Goal: Book appointment/travel/reservation

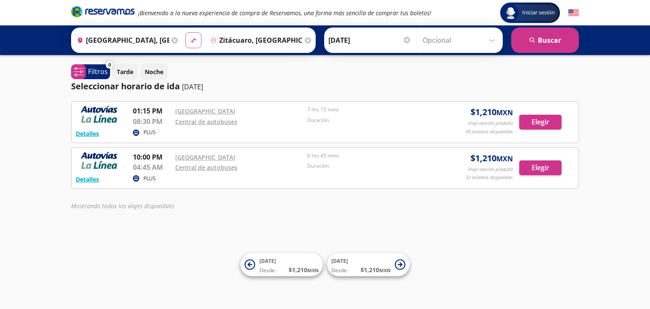
click at [190, 39] on icon "material-symbols:compare-arrows-rounded" at bounding box center [194, 40] width 8 height 8
type input "Zitácuaro, [GEOGRAPHIC_DATA]"
type input "[GEOGRAPHIC_DATA], [GEOGRAPHIC_DATA]"
click at [192, 37] on icon "material-symbols:compare-arrows-rounded" at bounding box center [194, 40] width 8 height 8
type input "[GEOGRAPHIC_DATA], [GEOGRAPHIC_DATA]"
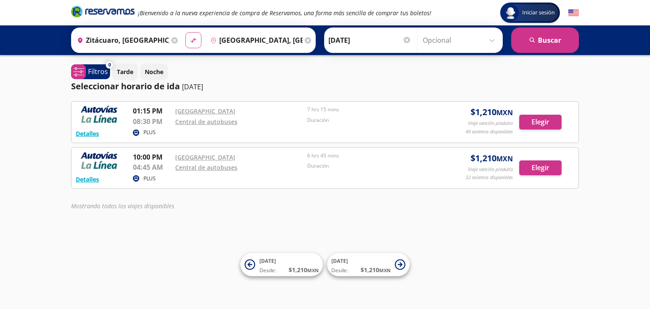
type input "Zitácuaro, [GEOGRAPHIC_DATA]"
click at [229, 39] on input "Zitácuaro, [GEOGRAPHIC_DATA]" at bounding box center [255, 40] width 96 height 21
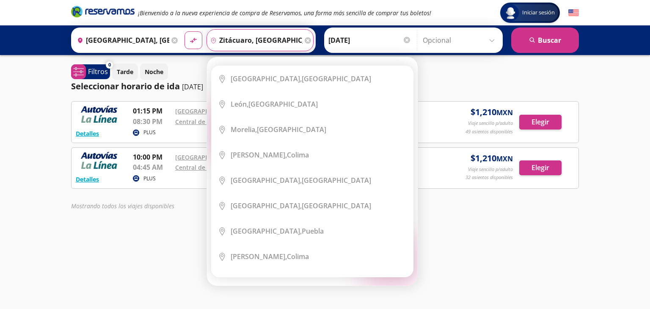
click at [288, 42] on input "Zitácuaro, [GEOGRAPHIC_DATA]" at bounding box center [255, 40] width 96 height 21
click at [305, 39] on icon at bounding box center [308, 40] width 6 height 6
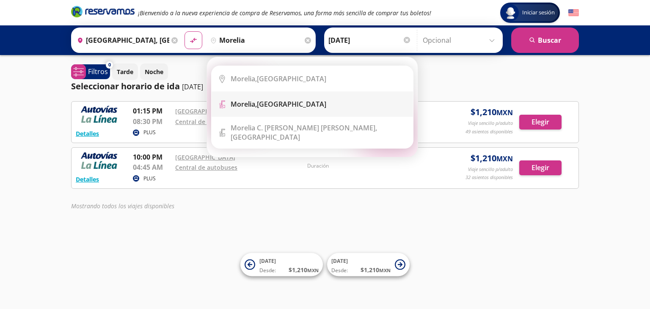
click at [334, 105] on div "[GEOGRAPHIC_DATA], [GEOGRAPHIC_DATA]" at bounding box center [319, 103] width 176 height 9
type input "[GEOGRAPHIC_DATA], [GEOGRAPHIC_DATA]"
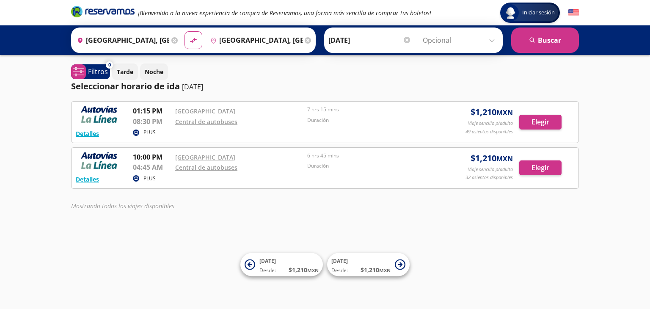
click at [106, 41] on input "[GEOGRAPHIC_DATA], [GEOGRAPHIC_DATA]" at bounding box center [122, 40] width 96 height 21
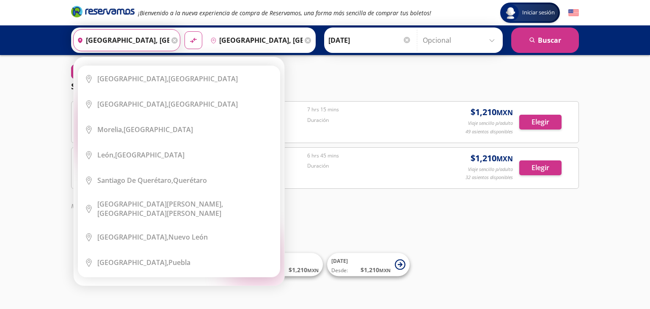
click at [154, 34] on input "[GEOGRAPHIC_DATA], [GEOGRAPHIC_DATA]" at bounding box center [122, 40] width 96 height 21
click at [173, 39] on icon at bounding box center [174, 40] width 6 height 6
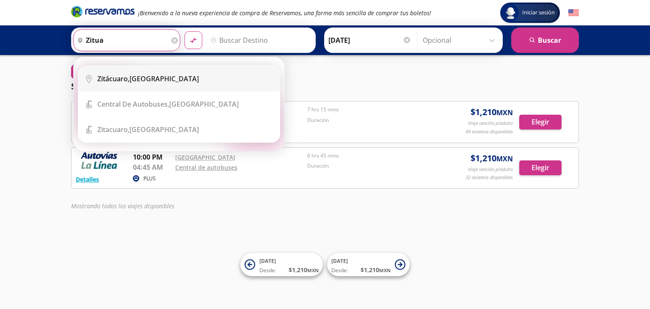
click at [164, 85] on li "City Icon [GEOGRAPHIC_DATA], [GEOGRAPHIC_DATA]" at bounding box center [178, 78] width 201 height 25
type input "Zitácuaro, [GEOGRAPHIC_DATA]"
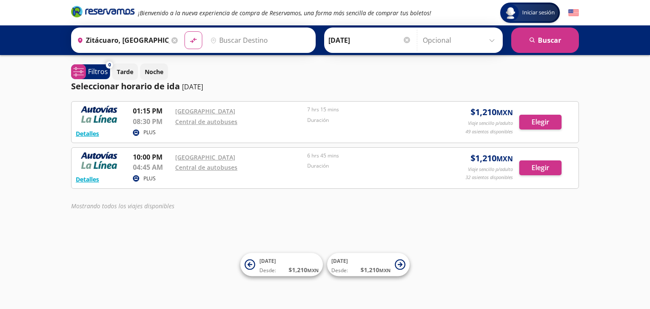
click at [223, 39] on input "Destino" at bounding box center [259, 40] width 104 height 21
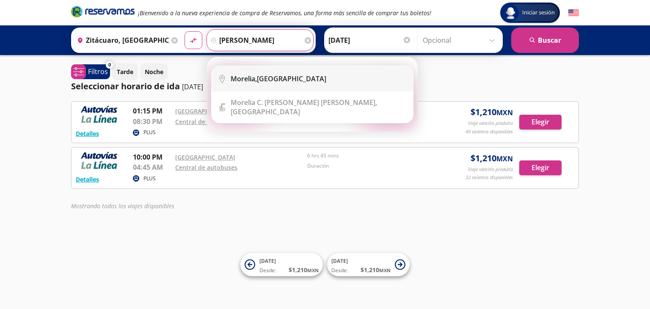
click at [303, 77] on div "[GEOGRAPHIC_DATA], [GEOGRAPHIC_DATA]" at bounding box center [319, 78] width 176 height 9
type input "[GEOGRAPHIC_DATA], [GEOGRAPHIC_DATA]"
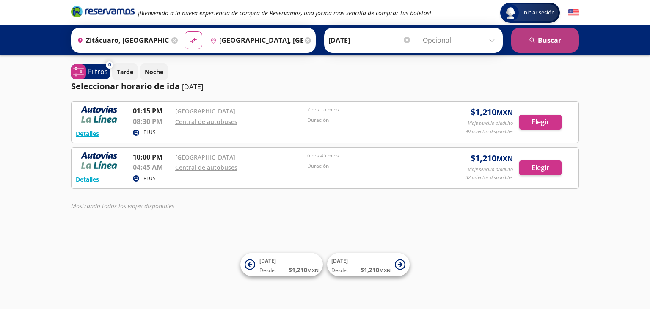
click at [552, 40] on button "search [GEOGRAPHIC_DATA]" at bounding box center [545, 40] width 68 height 25
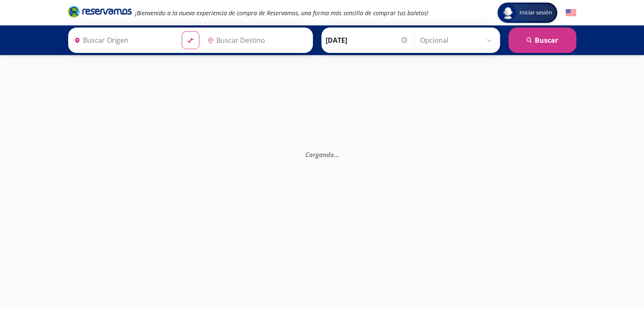
type input "Zitácuaro, [GEOGRAPHIC_DATA]"
type input "[GEOGRAPHIC_DATA], [GEOGRAPHIC_DATA]"
